Goal: Information Seeking & Learning: Find specific fact

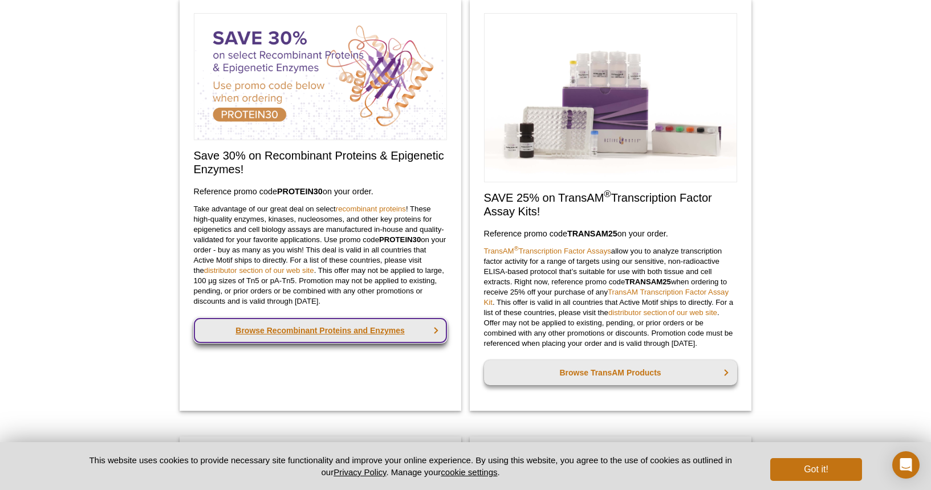
click at [348, 331] on link "Browse Recombinant Proteins and Enzymes" at bounding box center [320, 330] width 253 height 25
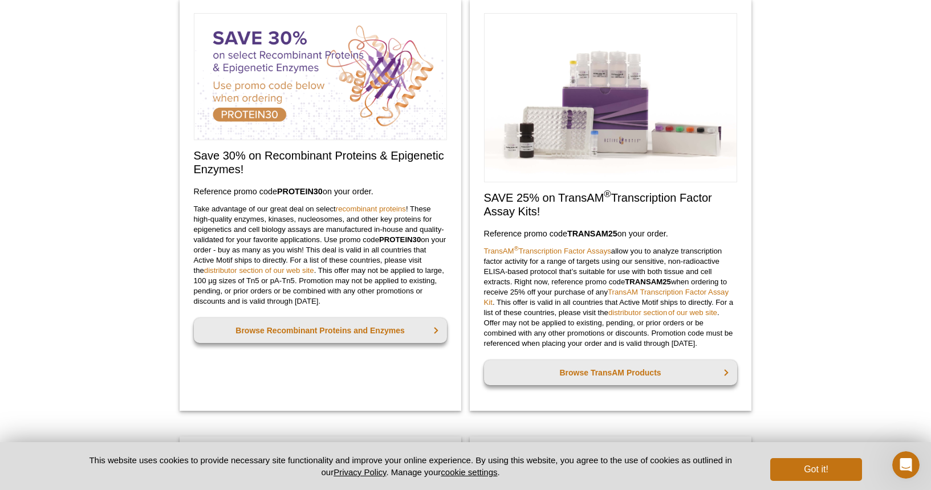
click at [774, 166] on div "Active Motif Logo Enabling Epigenetics Research 0 Search Skip to content Active…" at bounding box center [465, 485] width 931 height 1904
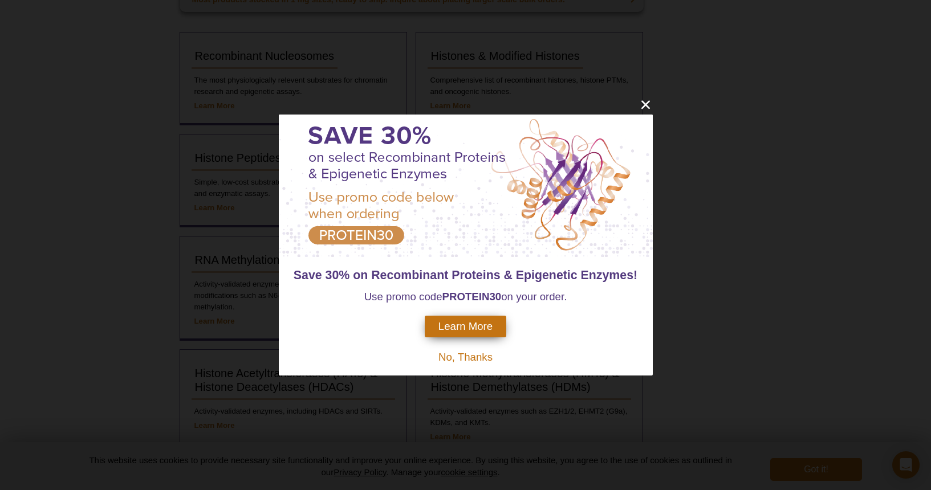
scroll to position [206, 0]
click at [646, 101] on icon "close" at bounding box center [645, 104] width 14 height 14
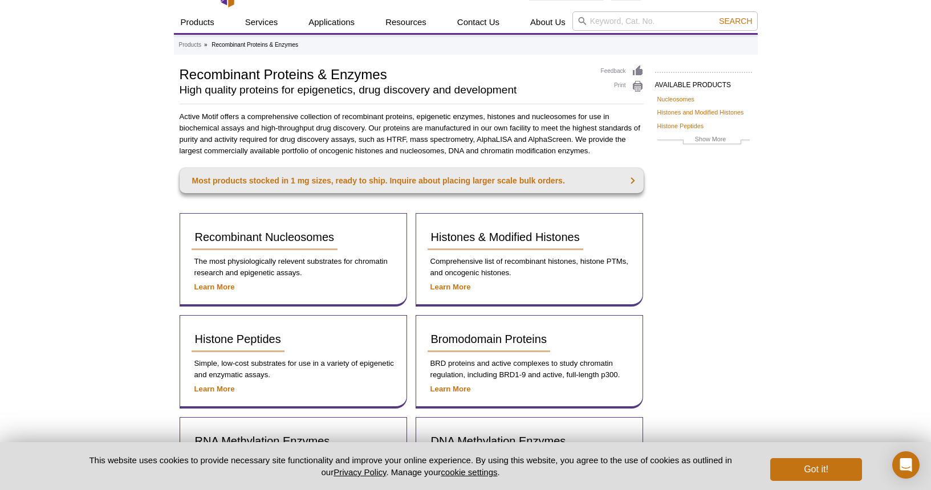
scroll to position [0, 0]
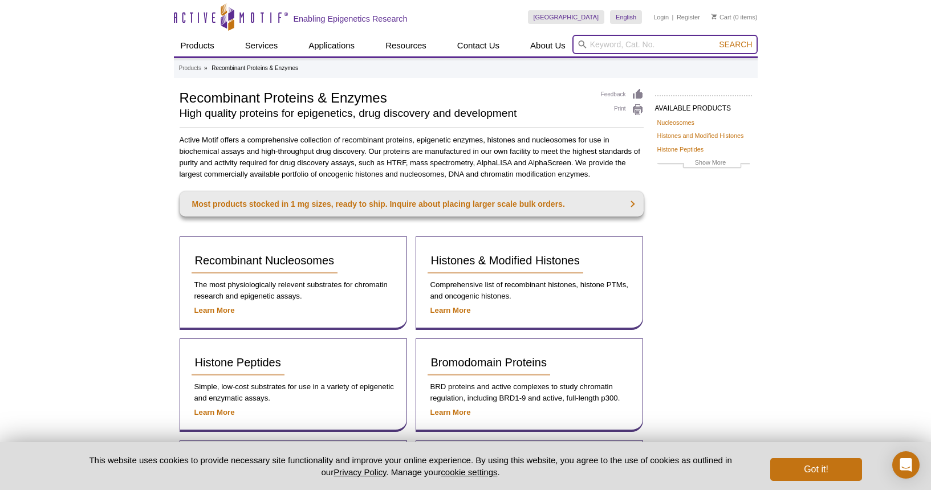
drag, startPoint x: 615, startPoint y: 43, endPoint x: 598, endPoint y: 43, distance: 17.1
click at [614, 43] on input "search" at bounding box center [664, 44] width 185 height 19
type input "pms1"
click at [715, 39] on button "Search" at bounding box center [735, 44] width 40 height 10
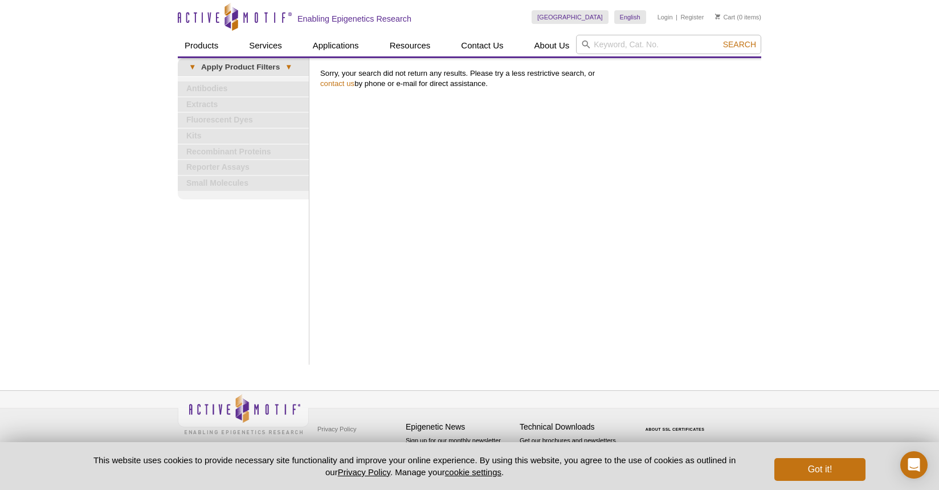
click at [590, 44] on icon at bounding box center [586, 44] width 9 height 9
click at [605, 44] on input "search" at bounding box center [668, 44] width 185 height 19
type input "pms2"
click at [720, 39] on button "Search" at bounding box center [740, 44] width 40 height 10
